Goal: Task Accomplishment & Management: Use online tool/utility

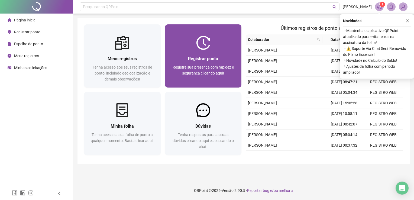
click at [223, 51] on div "Registrar ponto Registre sua presença com rapidez e segurança clicando aqui!" at bounding box center [203, 69] width 77 height 38
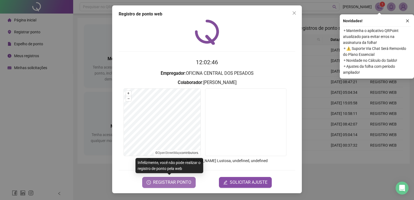
click at [189, 183] on span "REGISTRAR PONTO" at bounding box center [172, 182] width 38 height 7
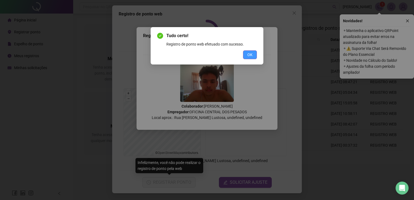
drag, startPoint x: 246, startPoint y: 53, endPoint x: 275, endPoint y: 29, distance: 38.0
click at [246, 53] on button "OK" at bounding box center [250, 54] width 14 height 9
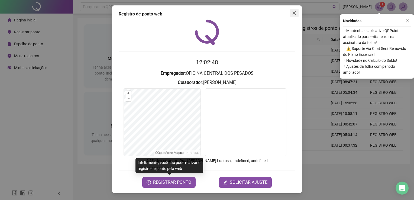
click at [291, 12] on span "Close" at bounding box center [294, 13] width 9 height 4
